Goal: Task Accomplishment & Management: Use online tool/utility

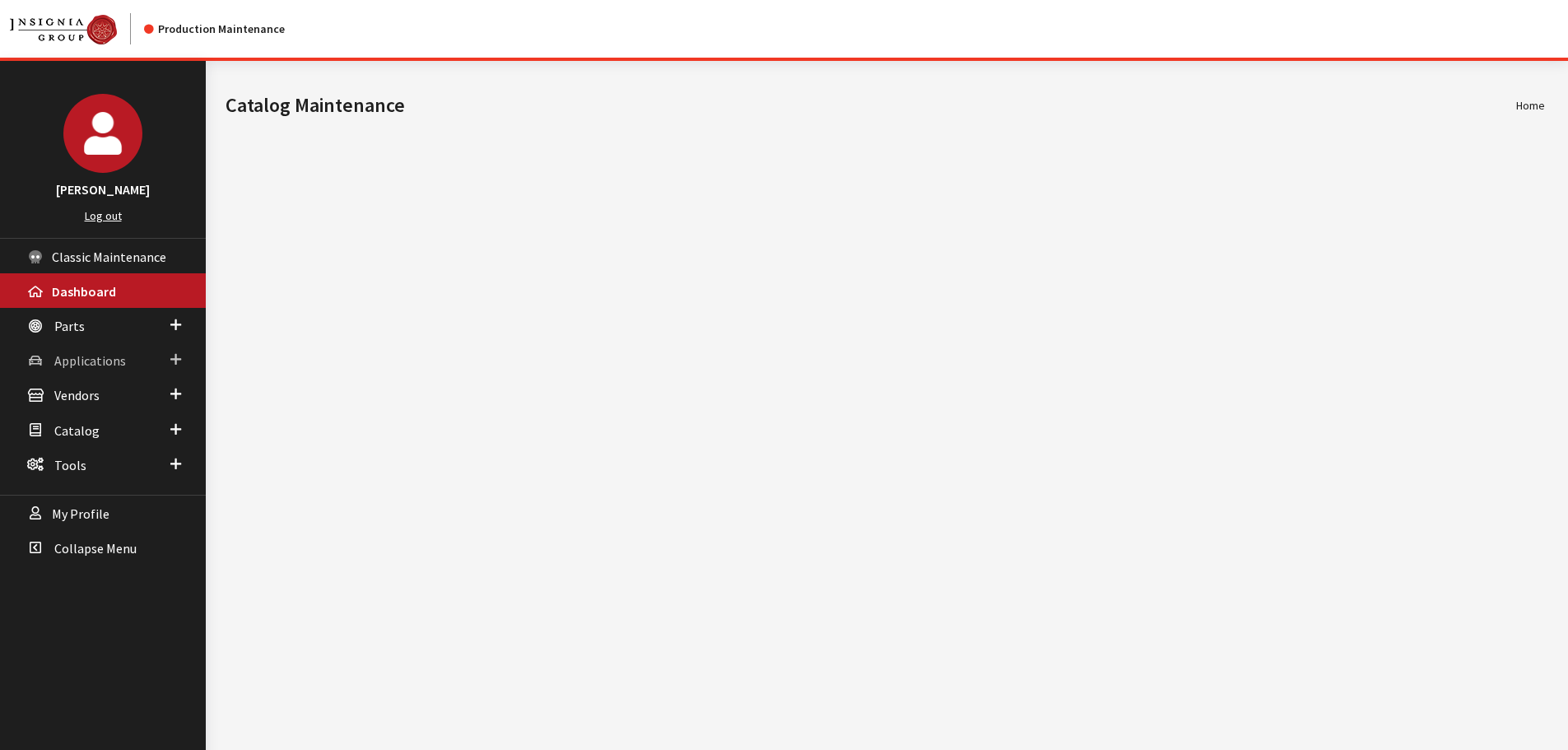
click at [107, 355] on span "Applications" at bounding box center [90, 360] width 72 height 16
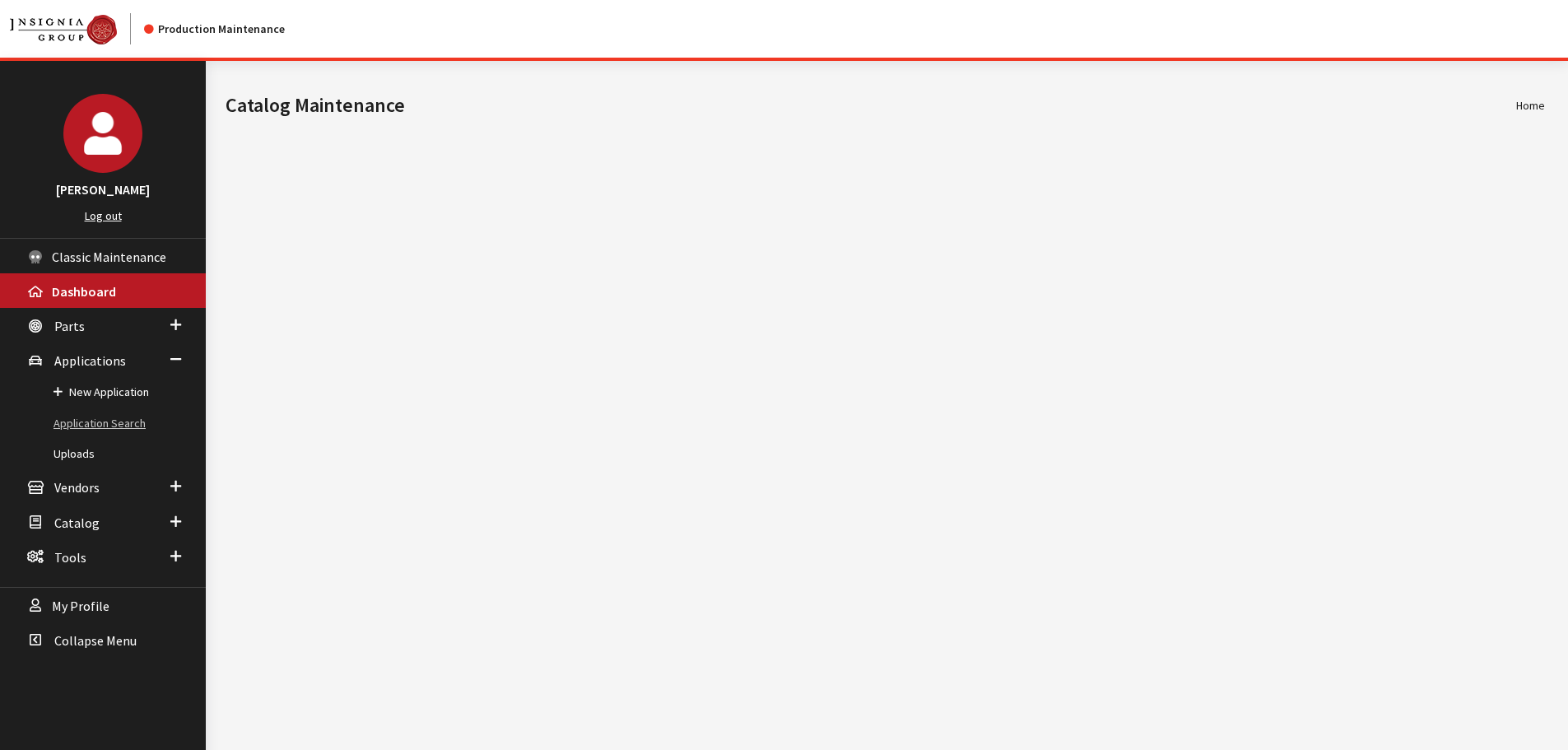
click at [95, 418] on link "Application Search" at bounding box center [103, 423] width 206 height 30
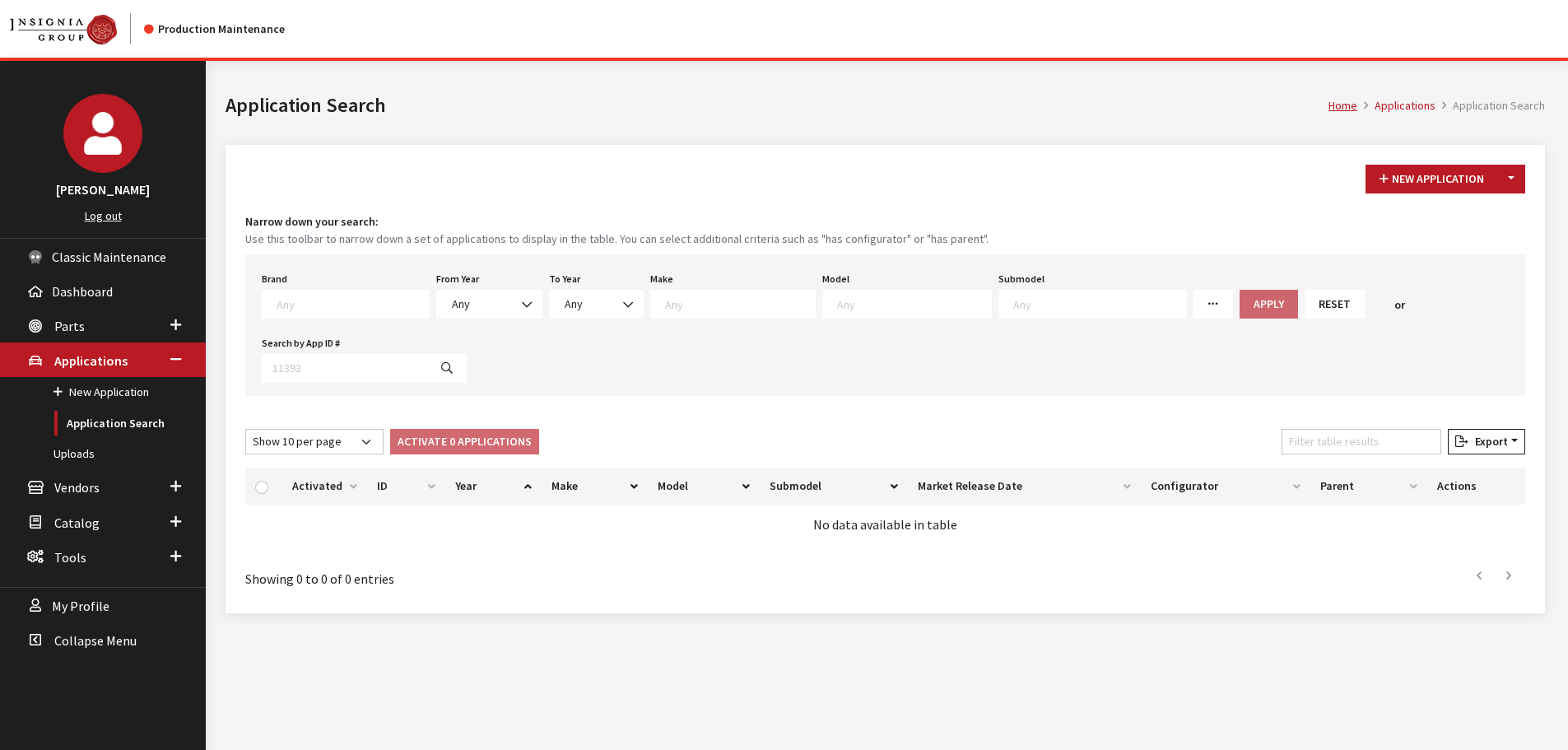
click at [351, 293] on span at bounding box center [346, 304] width 168 height 29
type textarea "audi"
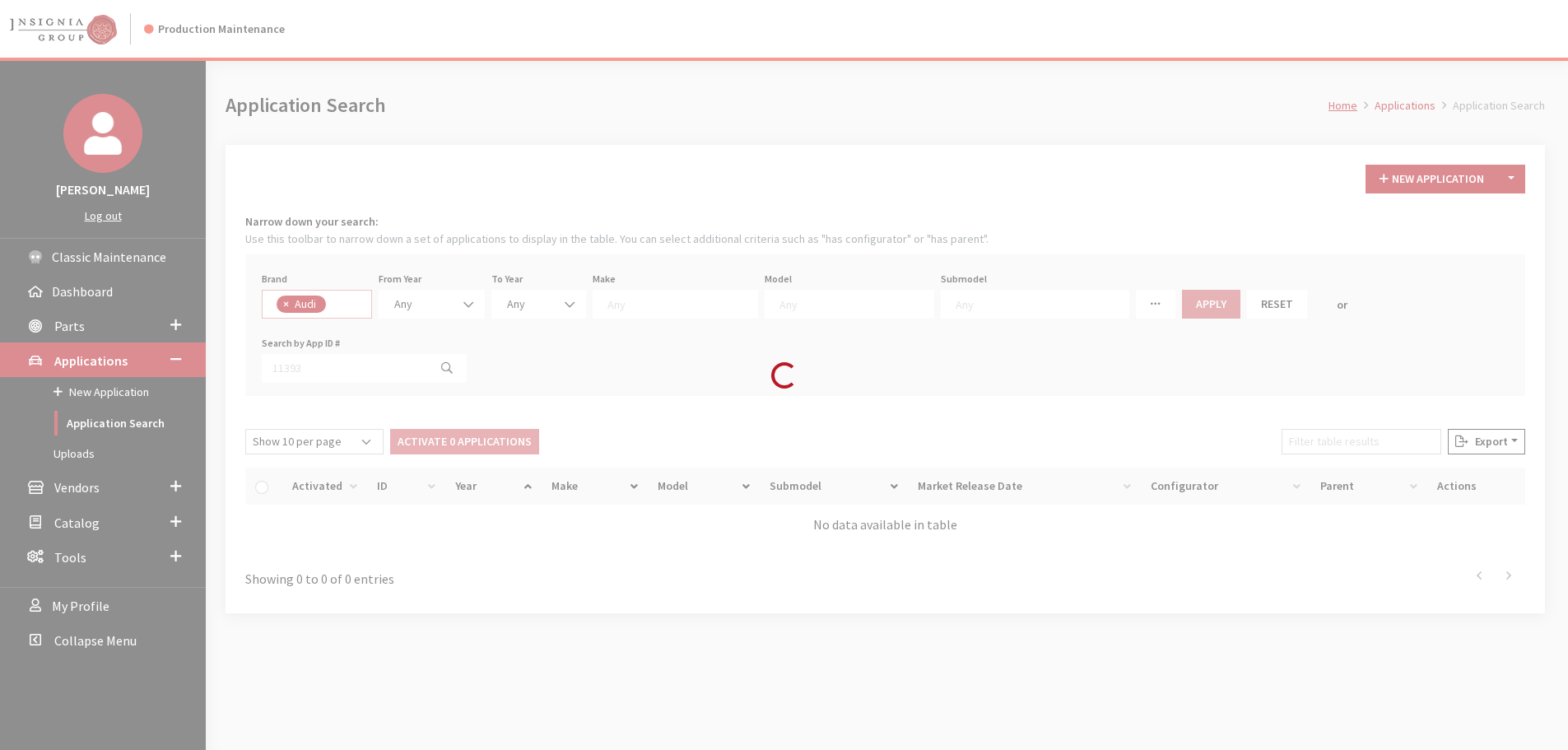
select select "392"
select select
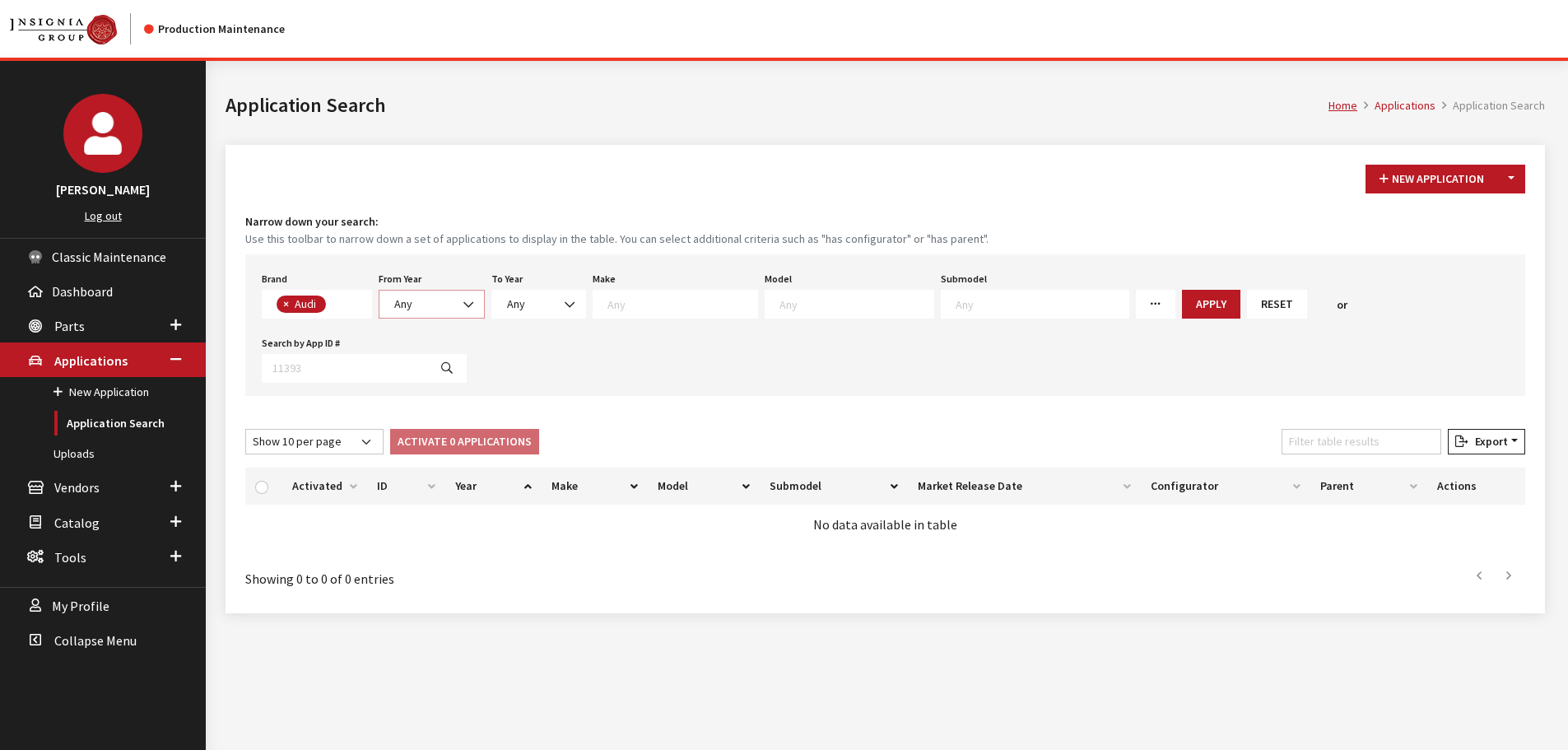
click at [411, 307] on span "Any" at bounding box center [403, 303] width 18 height 15
select select "2025"
select select
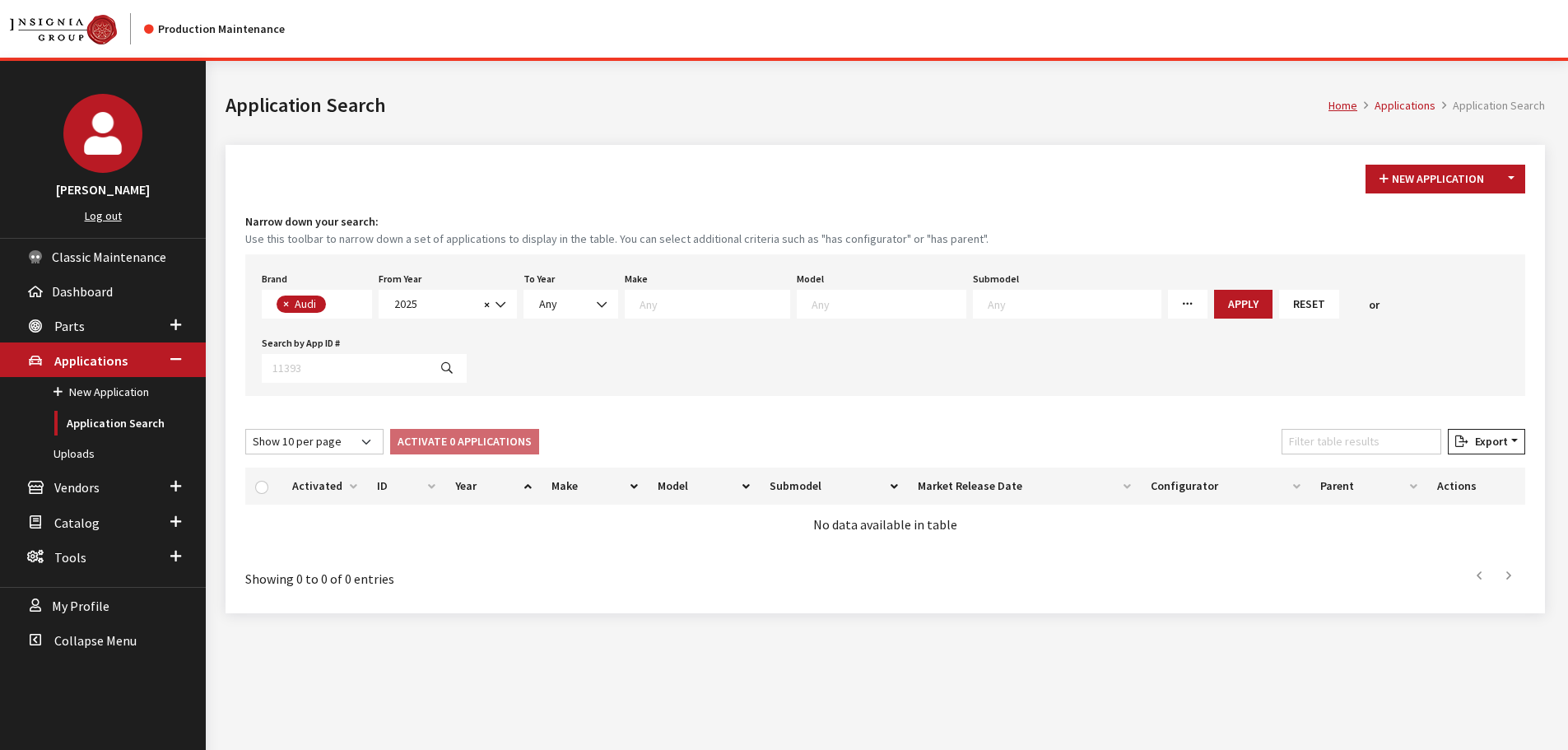
click at [853, 297] on textarea "Search" at bounding box center [888, 303] width 154 height 15
type textarea "s4"
select select "645"
select select
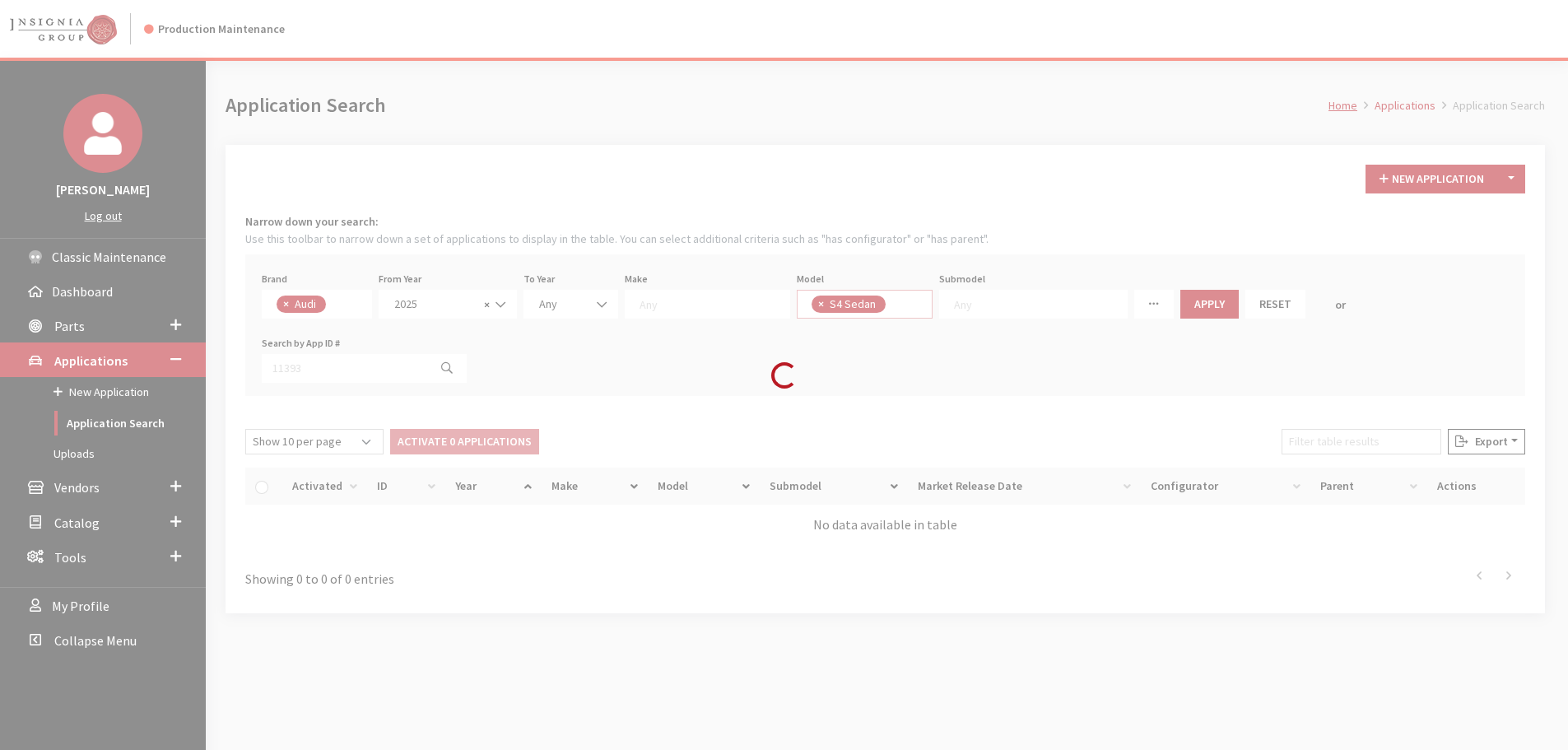
scroll to position [422, 0]
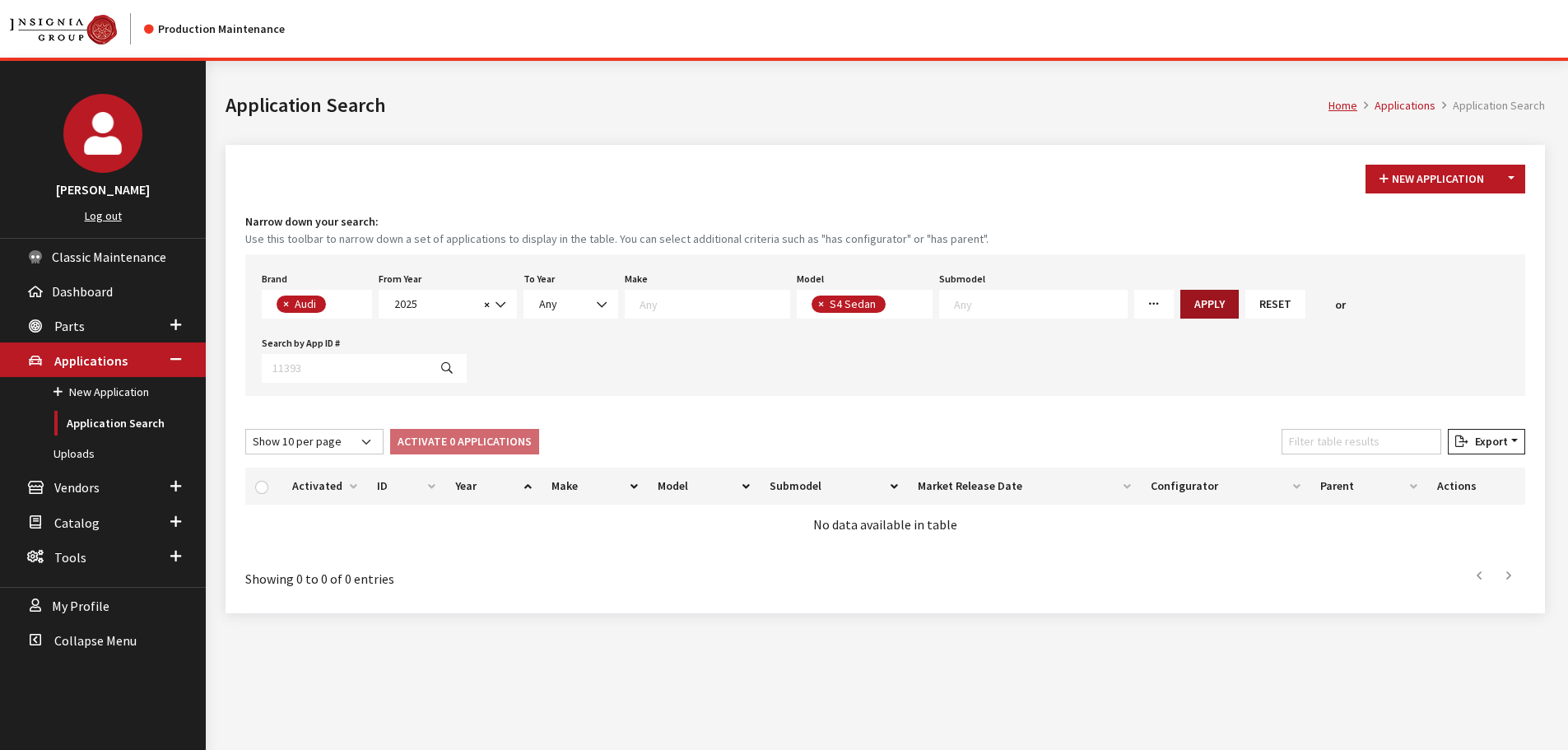
click at [1181, 293] on button "Apply" at bounding box center [1210, 304] width 58 height 29
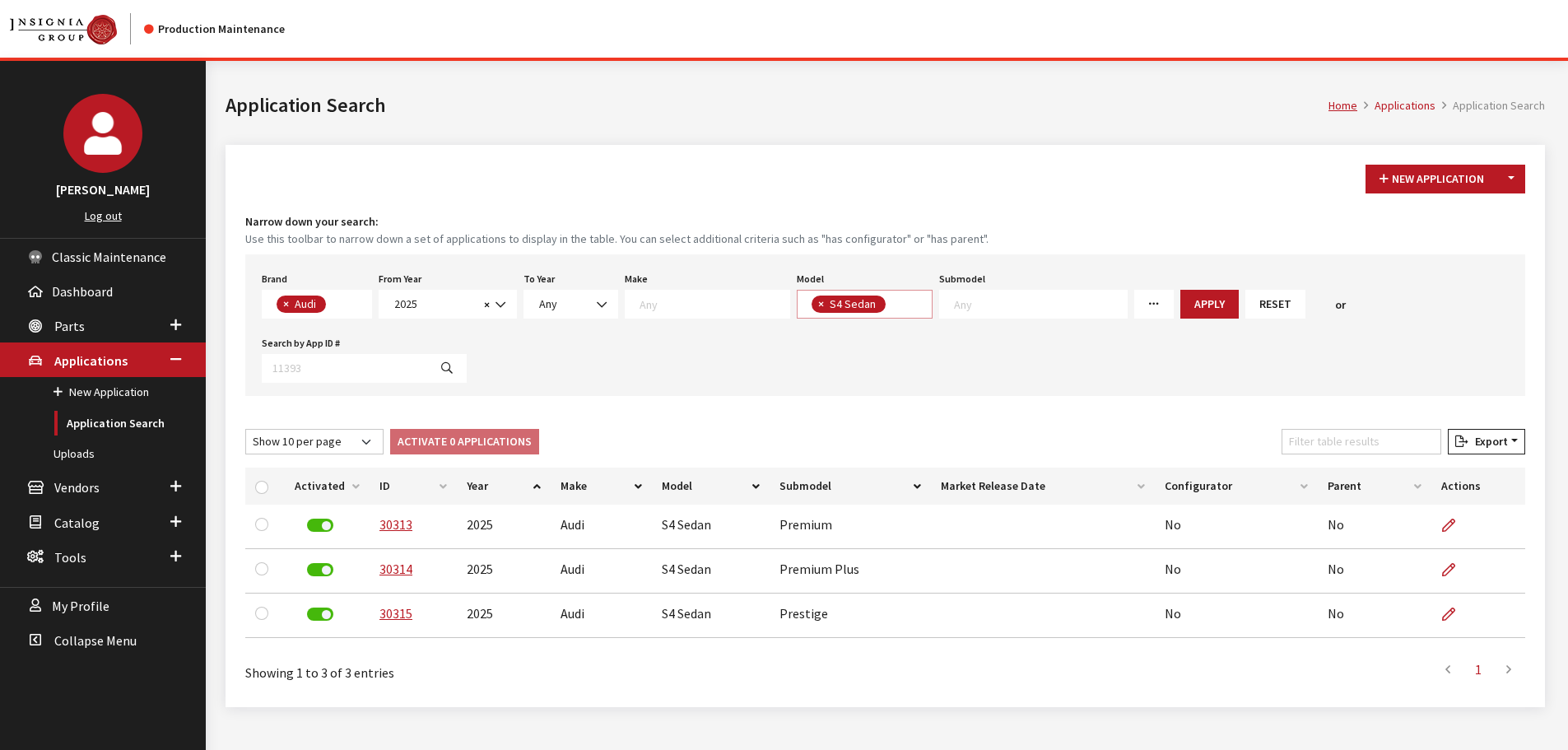
click at [864, 293] on span "× S4 Sedan" at bounding box center [865, 304] width 137 height 29
select select "1408"
click at [905, 307] on span "×" at bounding box center [908, 303] width 5 height 15
select select
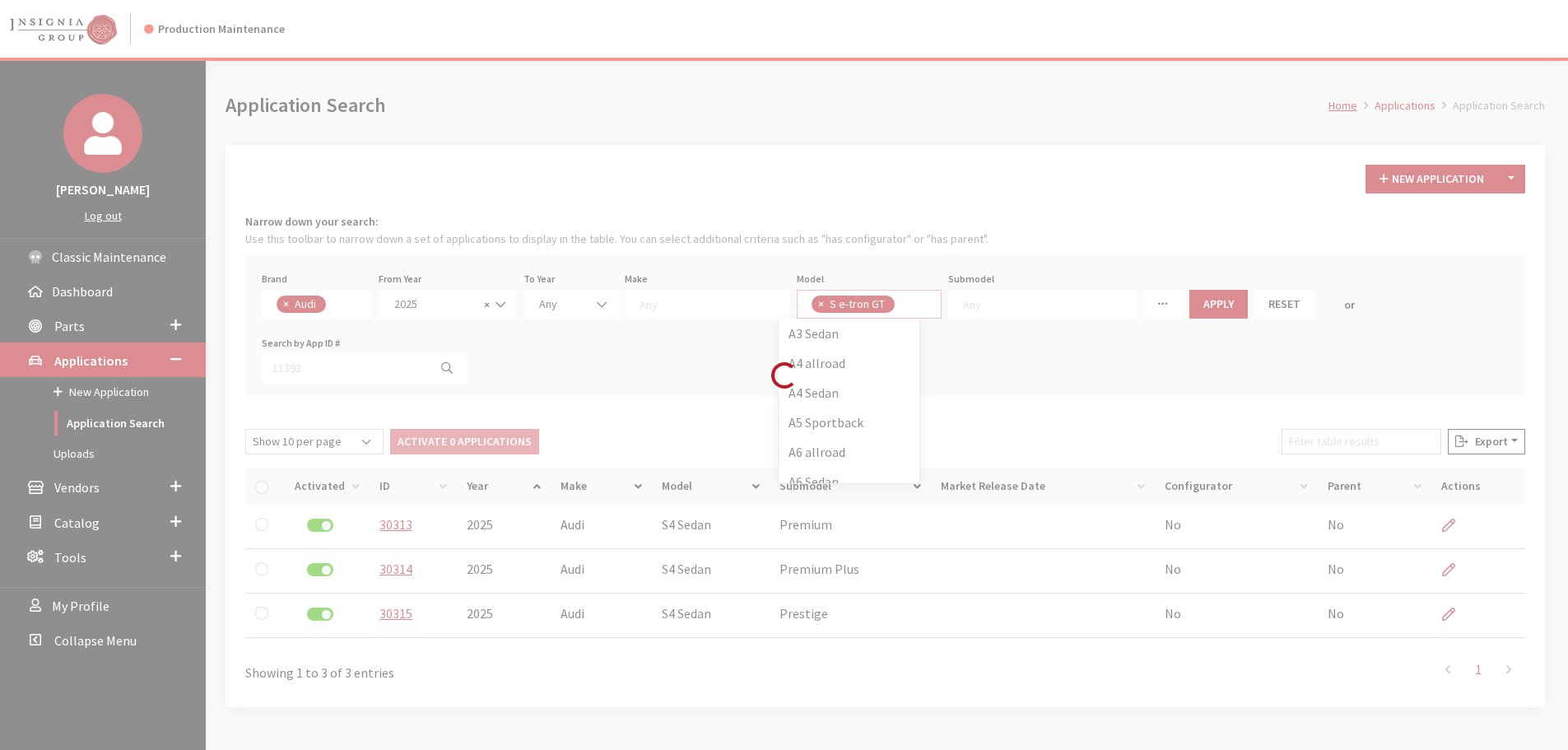
scroll to position [672, 0]
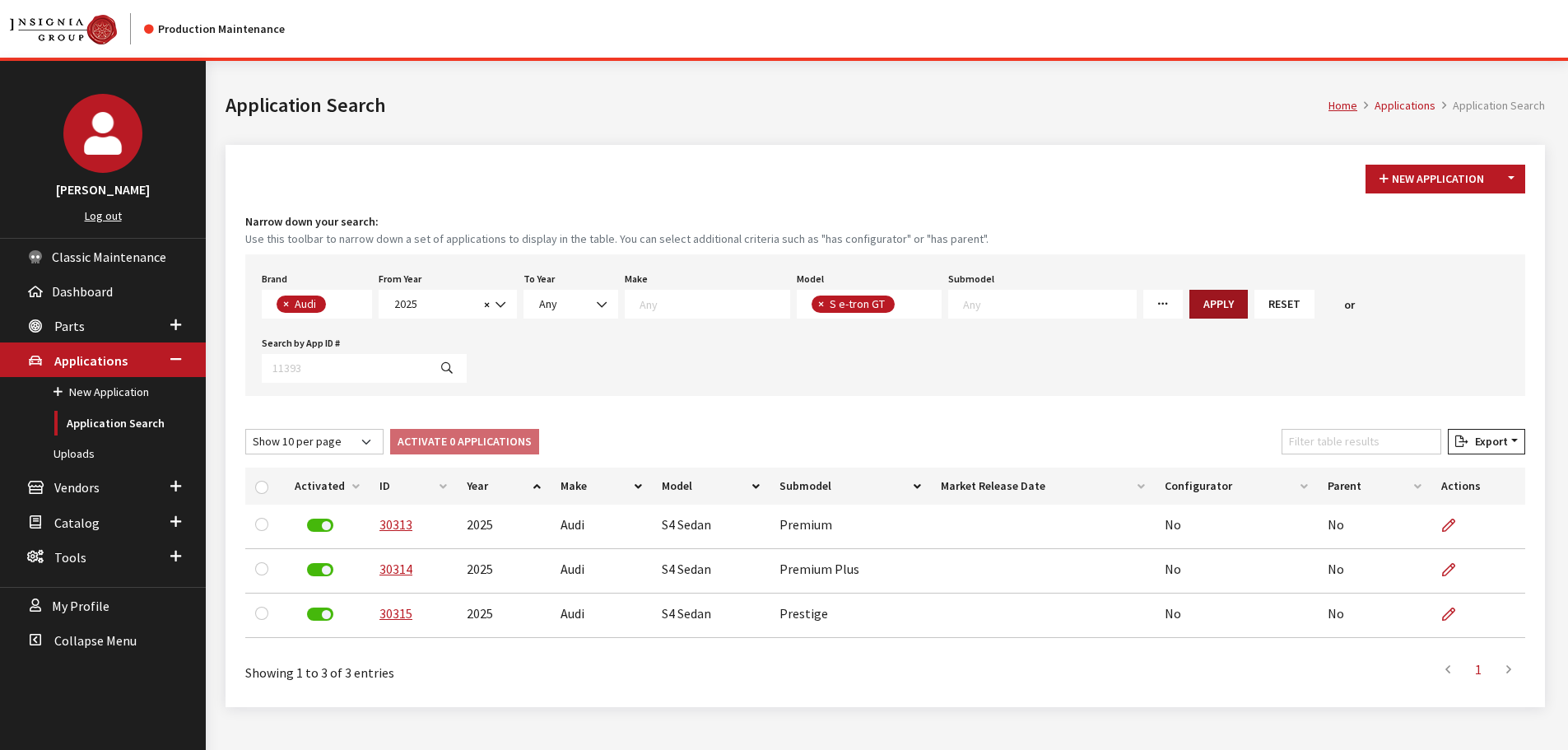
click at [1190, 314] on button "Apply" at bounding box center [1219, 304] width 58 height 29
